Goal: Transaction & Acquisition: Purchase product/service

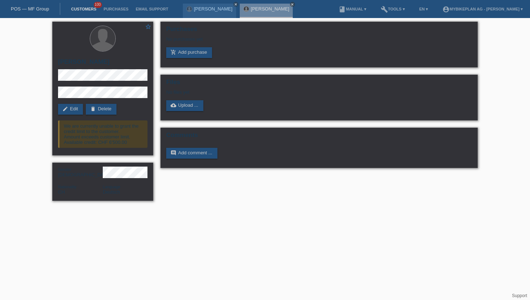
click at [84, 8] on link "Customers" at bounding box center [83, 9] width 32 height 4
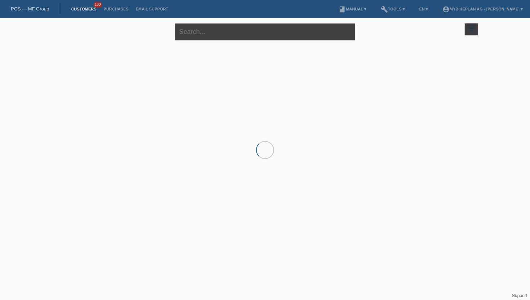
click at [193, 39] on input "text" at bounding box center [265, 31] width 180 height 17
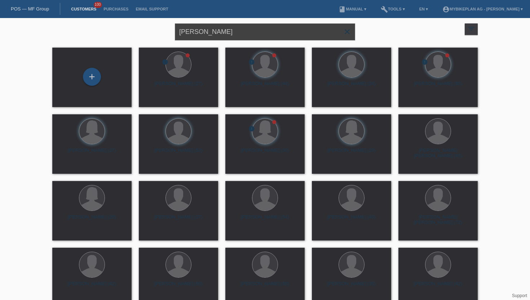
type input "remo keller"
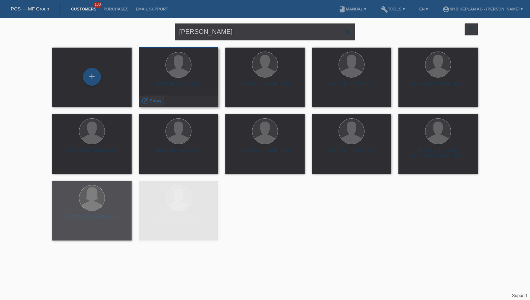
click at [155, 101] on span "Show" at bounding box center [155, 100] width 12 height 5
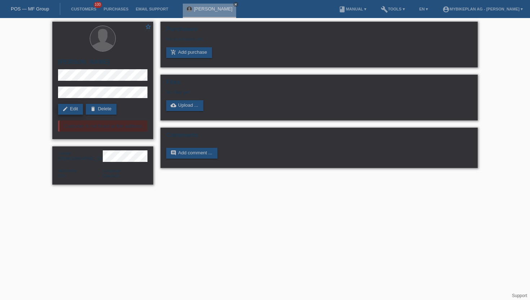
click at [75, 110] on link "edit Edit" at bounding box center [70, 109] width 25 height 11
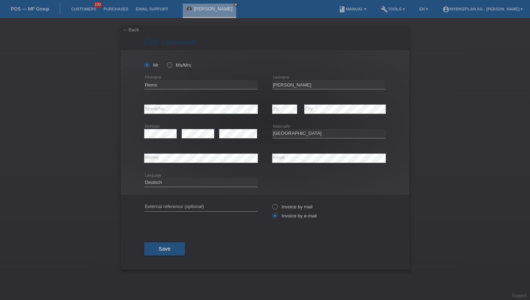
select select "CH"
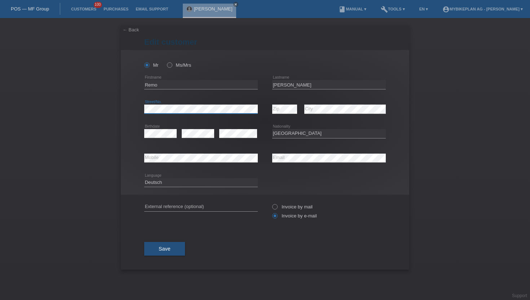
click at [114, 108] on div "← Back Edit customer Mr Ms/Mrs" at bounding box center [265, 159] width 530 height 282
click at [171, 250] on button "Save" at bounding box center [164, 249] width 41 height 14
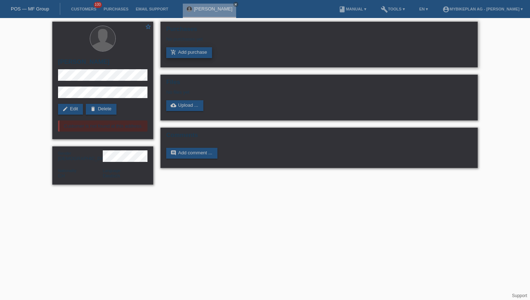
click at [193, 54] on link "add_shopping_cart Add purchase" at bounding box center [189, 52] width 46 height 11
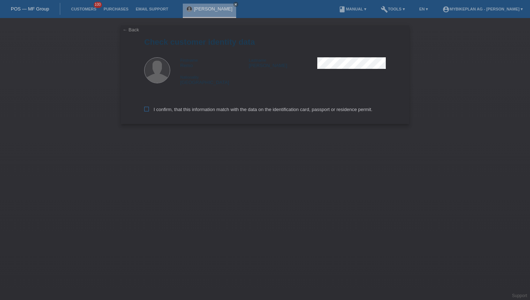
click at [147, 109] on icon at bounding box center [146, 109] width 5 height 5
click at [147, 109] on input "I confirm, that this information match with the data on the identification card…" at bounding box center [146, 109] width 5 height 5
checkbox input "true"
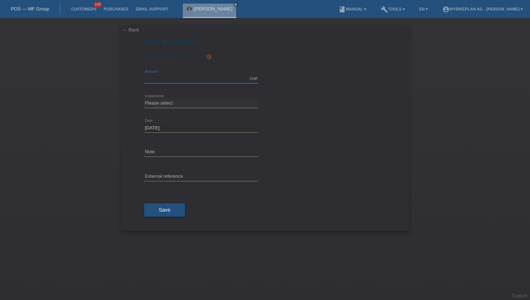
click at [202, 79] on input "text" at bounding box center [200, 78] width 113 height 9
click at [168, 103] on select "Please select 6 instalments 12 instalments 18 instalments 24 instalments 36 ins…" at bounding box center [200, 103] width 113 height 9
click at [166, 75] on input "1.00" at bounding box center [200, 78] width 113 height 9
type input "11.00"
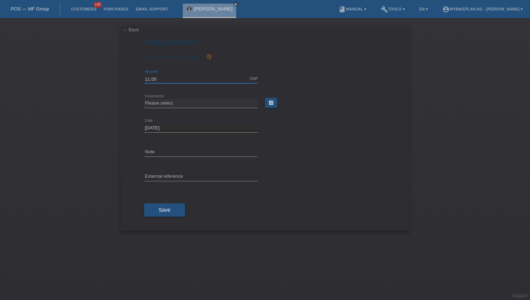
click at [152, 79] on input "11.00" at bounding box center [200, 78] width 113 height 9
type input "15000.00"
click at [178, 102] on select "Please select 6 instalments 12 instalments 18 instalments 24 instalments 36 ins…" at bounding box center [200, 103] width 113 height 9
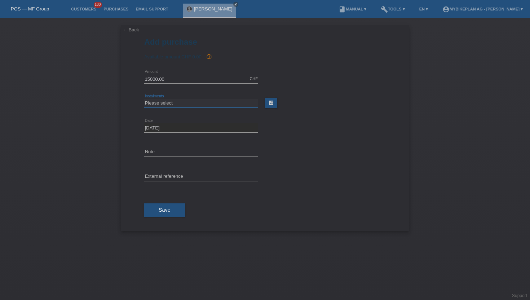
select select "488"
click at [144, 99] on select "Please select 6 instalments 12 instalments 18 instalments 24 instalments 36 ins…" at bounding box center [200, 103] width 113 height 9
click at [161, 215] on button "Save" at bounding box center [164, 210] width 41 height 14
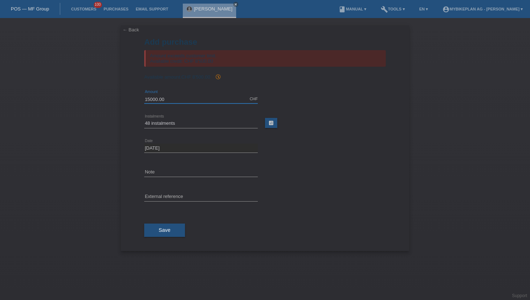
click at [166, 101] on input "15000.00" at bounding box center [200, 98] width 113 height 9
type input "8500.00"
click at [168, 228] on span "Save" at bounding box center [164, 230] width 12 height 6
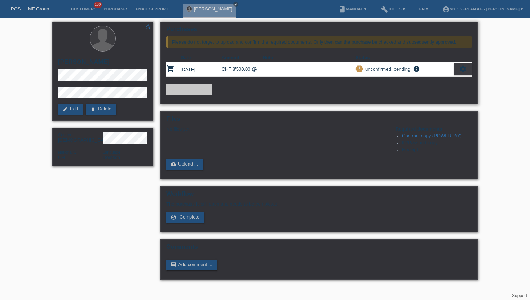
drag, startPoint x: 249, startPoint y: 69, endPoint x: 193, endPoint y: 74, distance: 55.7
click at [193, 74] on tr "shopping_cart [DATE] CHF 8'500.00 timelapse priority_high info Show" at bounding box center [318, 69] width 305 height 15
click at [200, 108] on div "Purchases Please do not forget to upload and confirm the required documents. On…" at bounding box center [319, 152] width 324 height 269
